Goal: Task Accomplishment & Management: Use online tool/utility

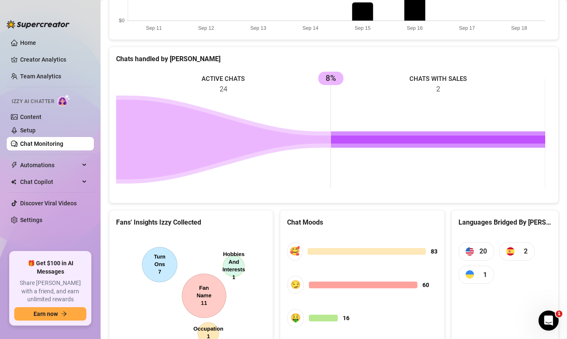
scroll to position [232, 0]
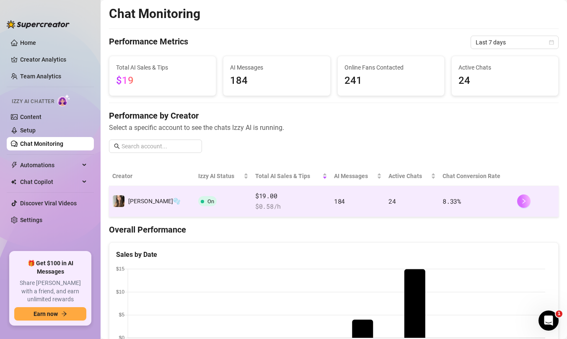
click at [521, 204] on icon "right" at bounding box center [524, 201] width 6 height 6
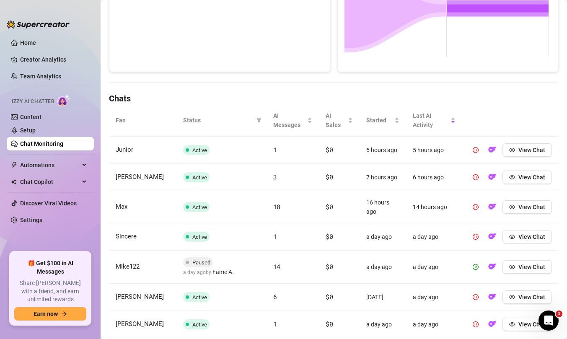
scroll to position [280, 0]
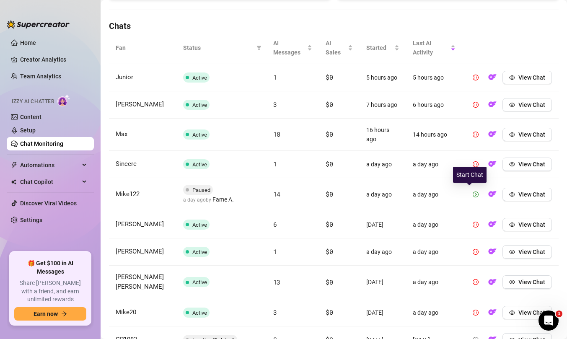
click at [472, 194] on icon "play-circle" at bounding box center [475, 194] width 6 height 6
